Goal: Transaction & Acquisition: Purchase product/service

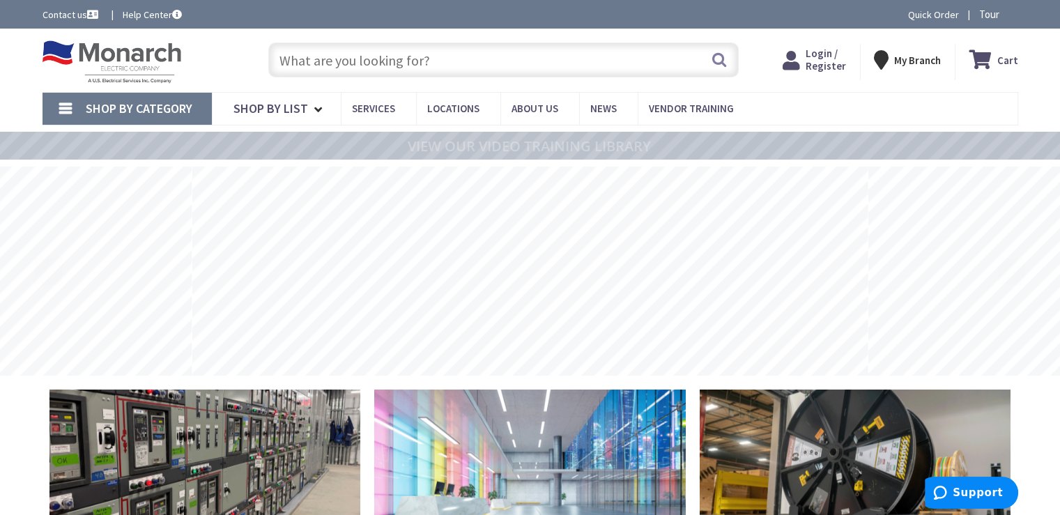
click at [319, 56] on input "text" at bounding box center [503, 59] width 470 height 35
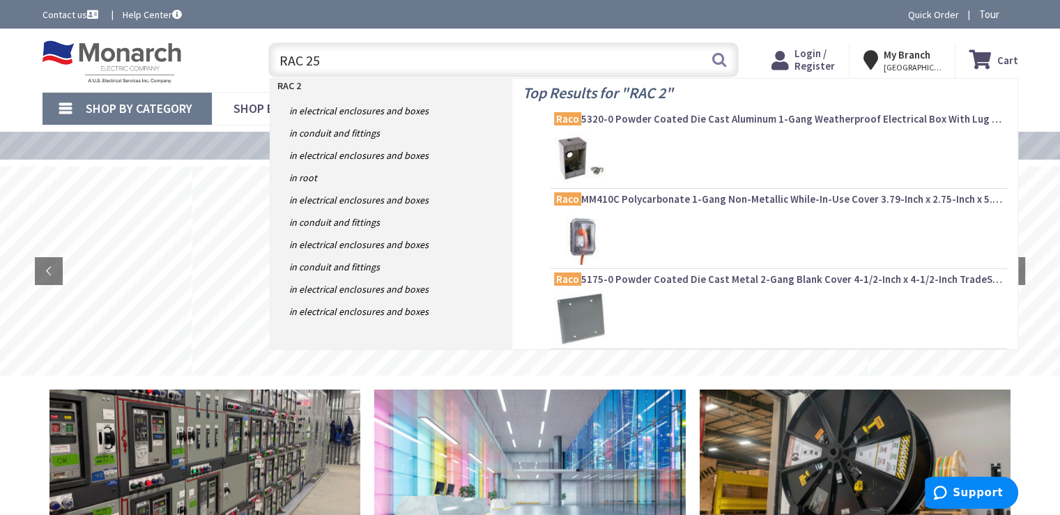
type input "RAC 256"
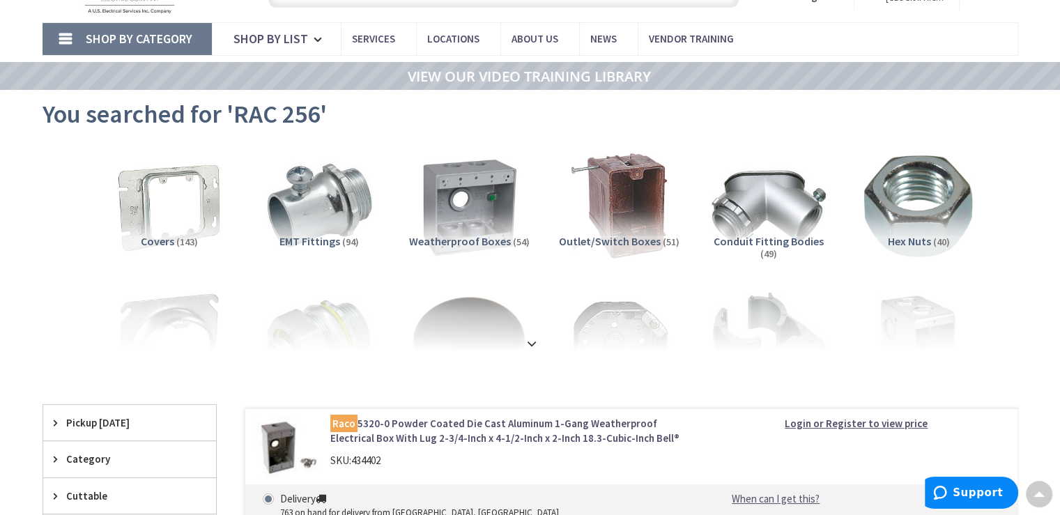
scroll to position [70, 0]
click at [616, 192] on img at bounding box center [618, 206] width 126 height 126
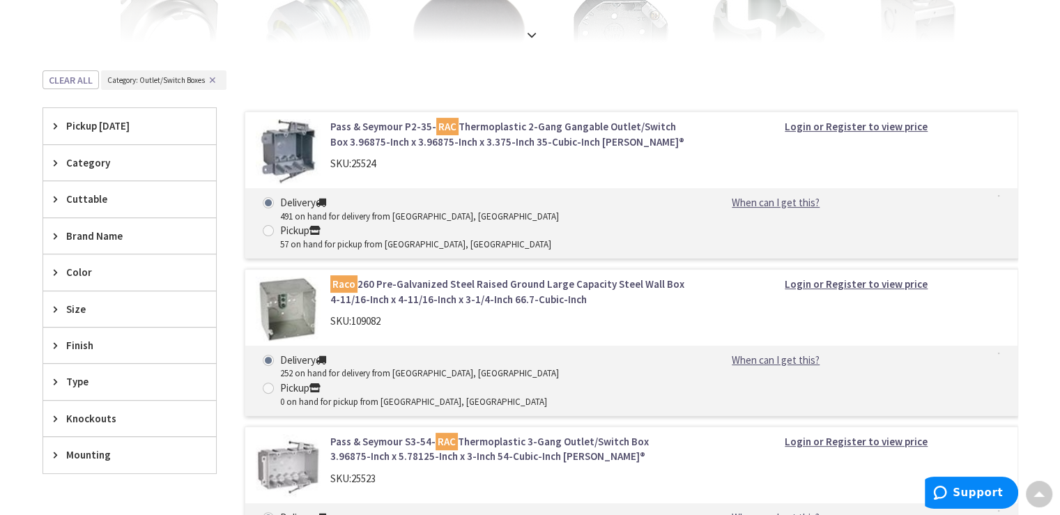
scroll to position [0, 0]
